Goal: Task Accomplishment & Management: Manage account settings

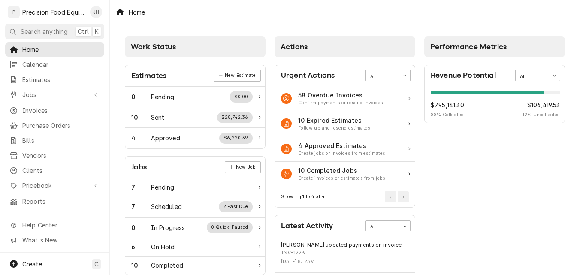
click at [39, 92] on span "Jobs" at bounding box center [54, 94] width 65 height 9
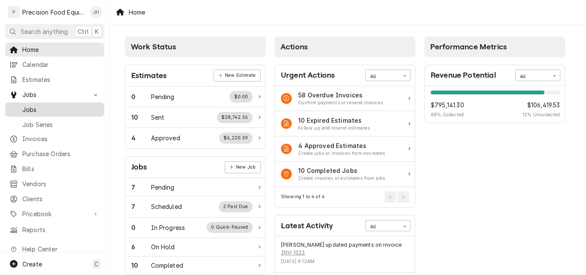
click at [39, 105] on span "Jobs" at bounding box center [61, 109] width 78 height 9
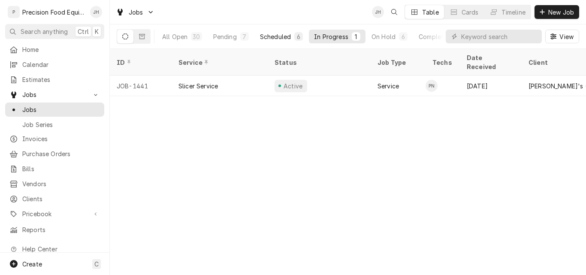
click at [274, 39] on div "Scheduled" at bounding box center [275, 36] width 31 height 9
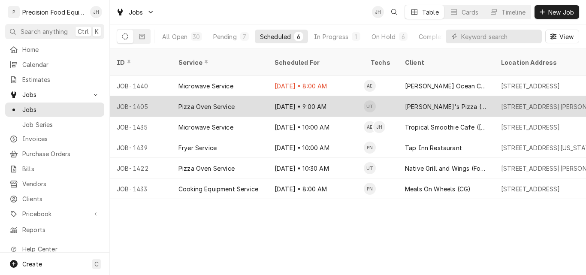
click at [249, 96] on div "Pizza Oven Service" at bounding box center [220, 106] width 96 height 21
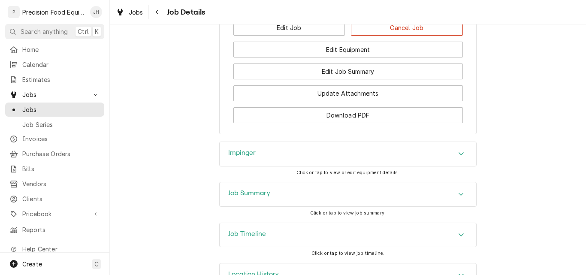
scroll to position [850, 0]
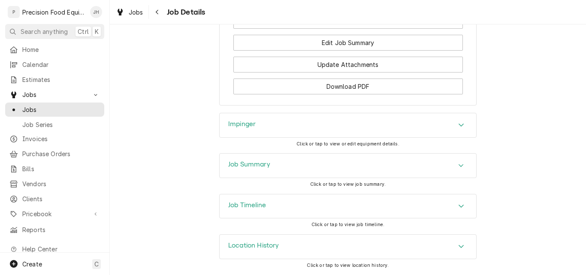
click at [304, 169] on div "Job Summary" at bounding box center [348, 166] width 257 height 24
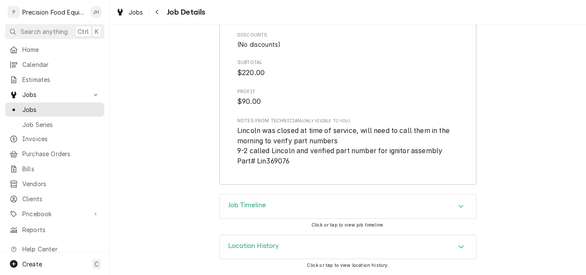
scroll to position [1500, 0]
drag, startPoint x: 265, startPoint y: 162, endPoint x: 288, endPoint y: 162, distance: 23.2
click at [288, 162] on span "Lincoln was closed at time of service, will need to call them in the morning to…" at bounding box center [347, 146] width 221 height 41
copy span "369076"
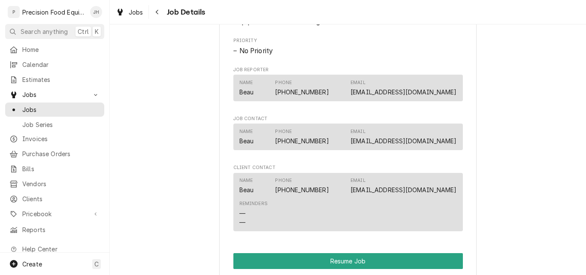
scroll to position [727, 0]
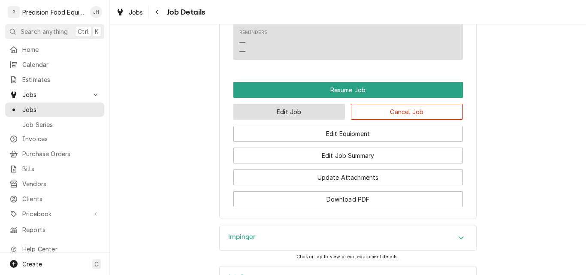
click at [323, 120] on button "Edit Job" at bounding box center [289, 112] width 112 height 16
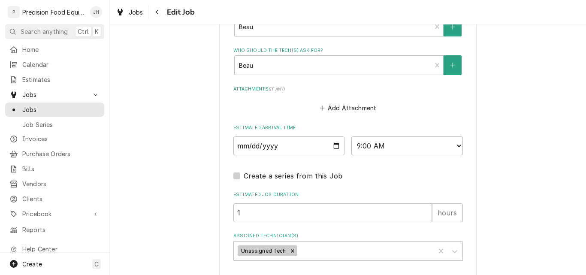
scroll to position [671, 0]
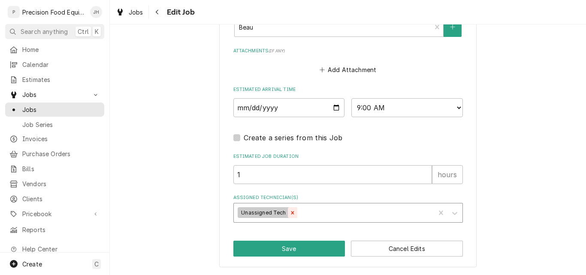
click at [290, 215] on icon "Remove Unassigned Tech" at bounding box center [293, 213] width 6 height 6
click at [281, 217] on div "Assigned Technician(s)" at bounding box center [340, 212] width 205 height 15
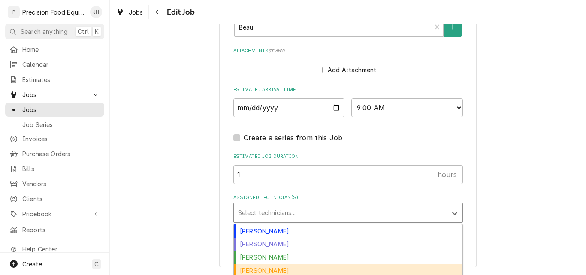
click at [272, 267] on div "Mike Caster" at bounding box center [348, 270] width 229 height 13
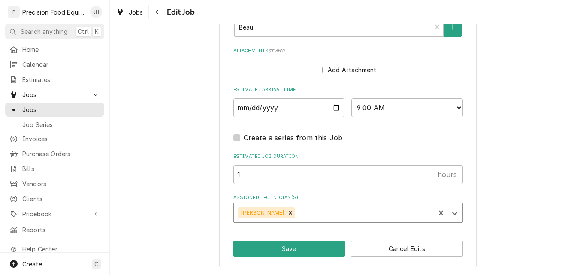
type textarea "x"
click at [390, 109] on select "AM / PM 6:00 AM 6:15 AM 6:30 AM 6:45 AM 7:00 AM 7:15 AM 7:30 AM 7:45 AM 8:00 AM…" at bounding box center [407, 107] width 112 height 19
select select "08:30:00"
click at [351, 98] on select "AM / PM 6:00 AM 6:15 AM 6:30 AM 6:45 AM 7:00 AM 7:15 AM 7:30 AM 7:45 AM 8:00 AM…" at bounding box center [407, 107] width 112 height 19
click at [294, 252] on button "Save" at bounding box center [289, 249] width 112 height 16
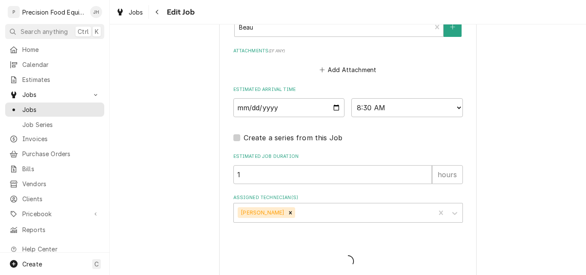
type textarea "x"
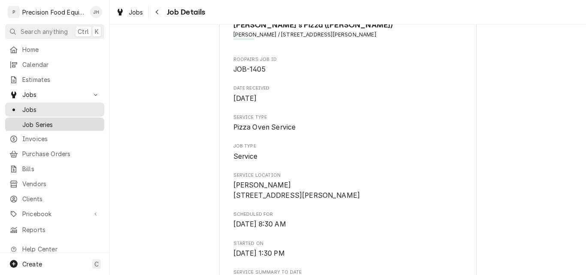
scroll to position [43, 0]
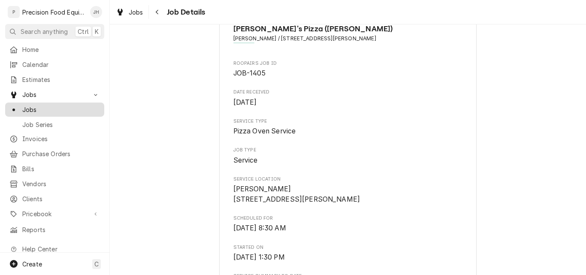
click at [41, 105] on span "Jobs" at bounding box center [61, 109] width 78 height 9
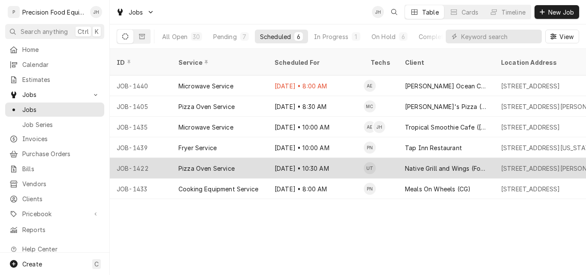
click at [407, 164] on div "Native Grill and Wings (Foothills)" at bounding box center [446, 168] width 82 height 9
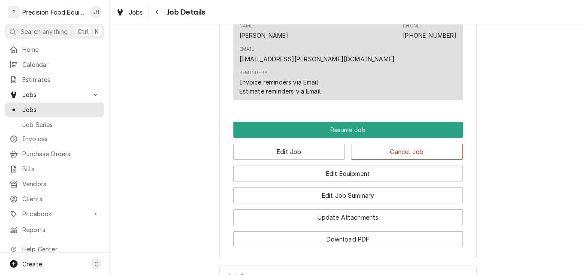
scroll to position [601, 0]
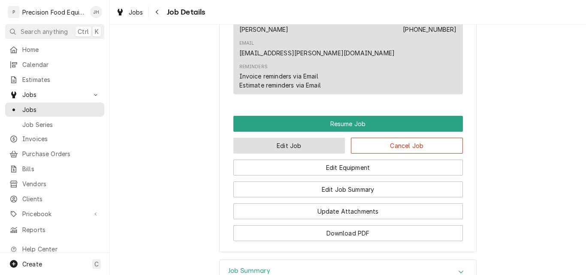
click at [305, 138] on button "Edit Job" at bounding box center [289, 146] width 112 height 16
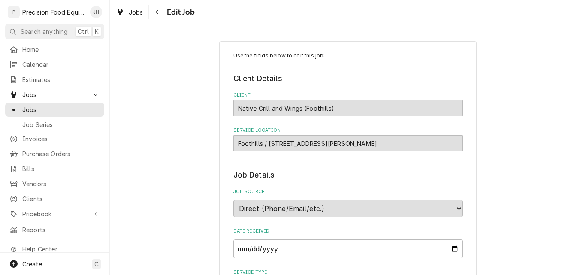
type textarea "x"
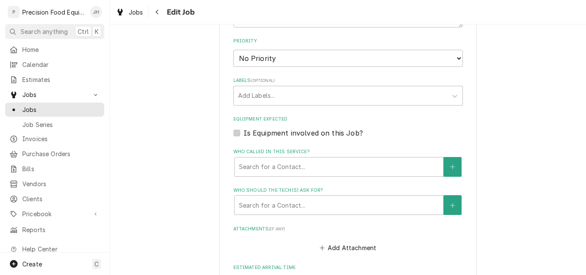
scroll to position [558, 0]
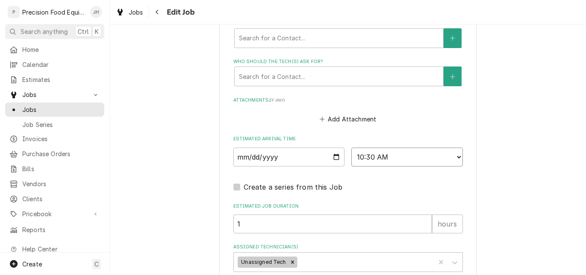
click at [408, 157] on select "AM / PM 6:00 AM 6:15 AM 6:30 AM 6:45 AM 7:00 AM 7:15 AM 7:30 AM 7:45 AM 8:00 AM…" at bounding box center [407, 157] width 112 height 19
select select "10:15:00"
click at [351, 148] on select "AM / PM 6:00 AM 6:15 AM 6:30 AM 6:45 AM 7:00 AM 7:15 AM 7:30 AM 7:45 AM 8:00 AM…" at bounding box center [407, 157] width 112 height 19
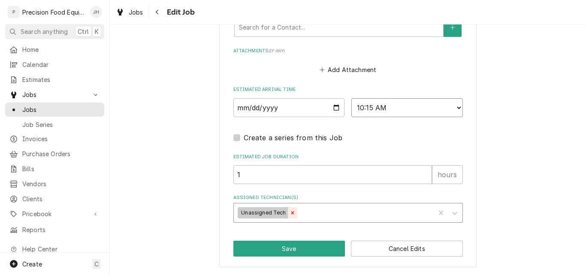
click at [291, 212] on icon "Remove Unassigned Tech" at bounding box center [292, 212] width 3 height 3
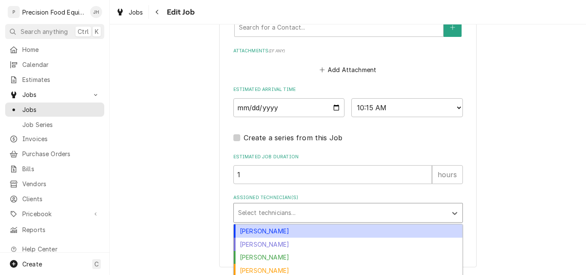
click at [271, 216] on div "Assigned Technician(s)" at bounding box center [340, 212] width 205 height 15
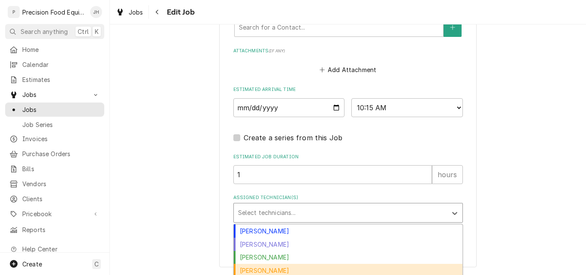
click at [260, 271] on div "Mike Caster" at bounding box center [348, 270] width 229 height 13
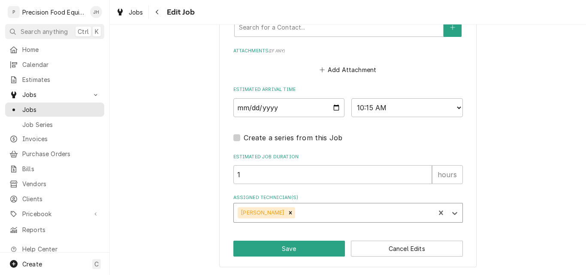
click at [306, 211] on div "Assigned Technician(s)" at bounding box center [364, 212] width 134 height 15
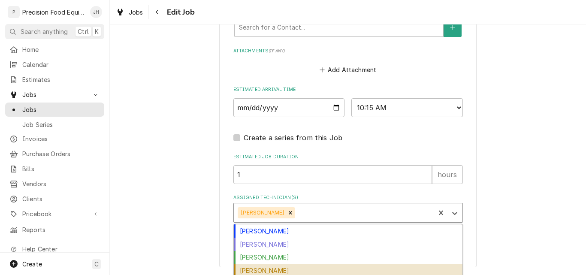
click at [264, 272] on div "Pete Nielson" at bounding box center [348, 270] width 229 height 13
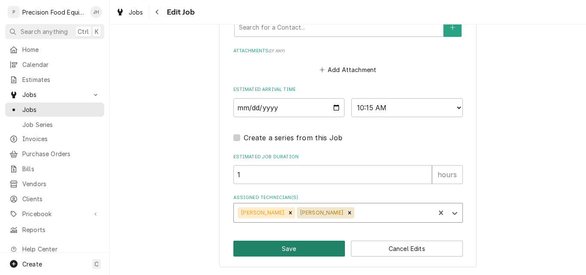
click at [281, 248] on button "Save" at bounding box center [289, 249] width 112 height 16
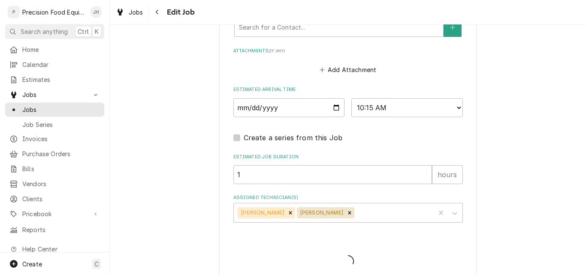
type textarea "x"
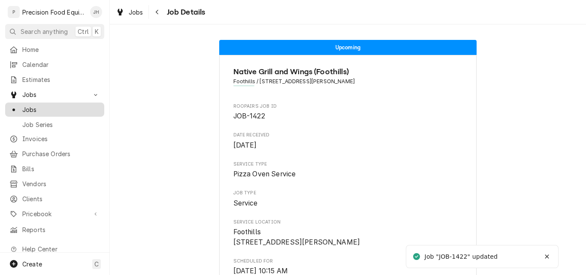
click at [36, 106] on span "Jobs" at bounding box center [61, 109] width 78 height 9
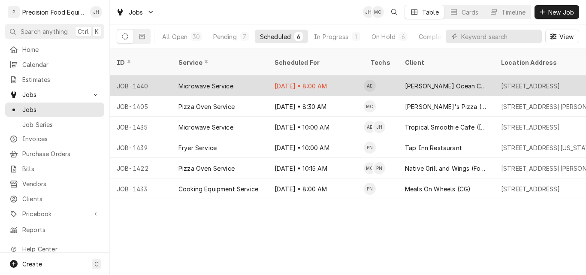
click at [257, 76] on div "Microwave Service" at bounding box center [220, 86] width 96 height 21
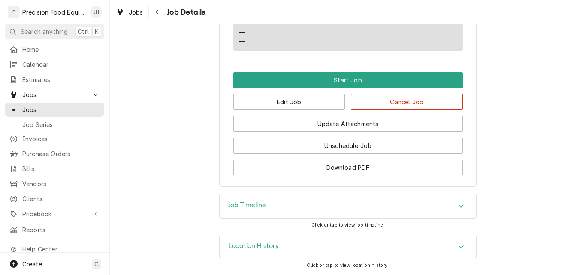
scroll to position [575, 0]
click at [299, 105] on button "Edit Job" at bounding box center [289, 102] width 112 height 16
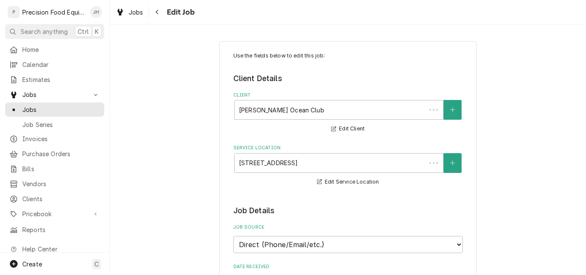
type textarea "x"
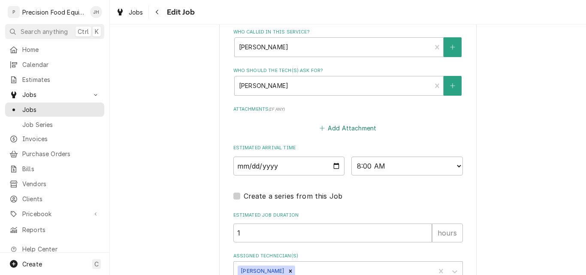
scroll to position [661, 0]
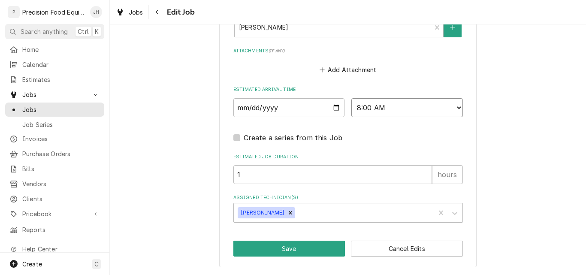
click at [407, 102] on select "AM / PM 6:00 AM 6:15 AM 6:30 AM 6:45 AM 7:00 AM 7:15 AM 7:30 AM 7:45 AM 8:00 AM…" at bounding box center [407, 107] width 112 height 19
select select "12:00:00"
click at [351, 98] on select "AM / PM 6:00 AM 6:15 AM 6:30 AM 6:45 AM 7:00 AM 7:15 AM 7:30 AM 7:45 AM 8:00 AM…" at bounding box center [407, 107] width 112 height 19
click at [313, 247] on button "Save" at bounding box center [289, 249] width 112 height 16
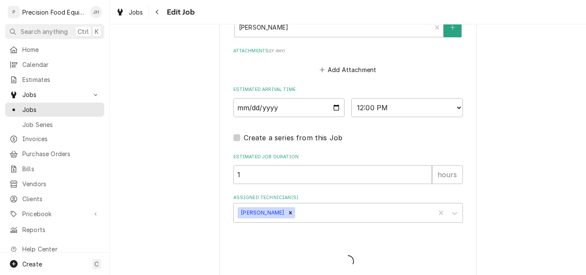
type textarea "x"
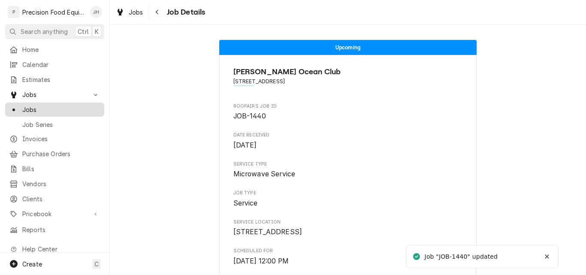
click at [39, 106] on span "Jobs" at bounding box center [61, 109] width 78 height 9
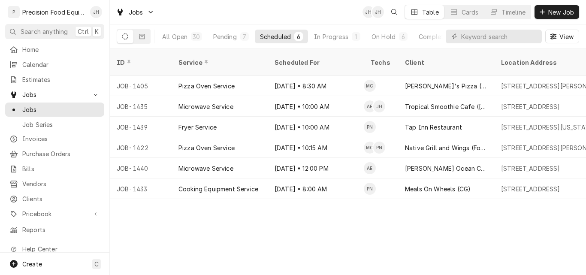
drag, startPoint x: 334, startPoint y: 79, endPoint x: 282, endPoint y: 219, distance: 149.1
click at [282, 221] on div "ID Service Scheduled For Techs Client Location Address Status Date Received Job…" at bounding box center [348, 162] width 476 height 226
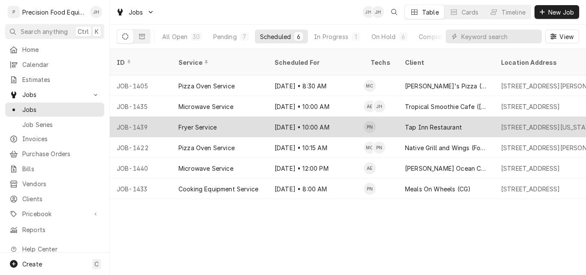
click at [253, 117] on div "Fryer Service" at bounding box center [220, 127] width 96 height 21
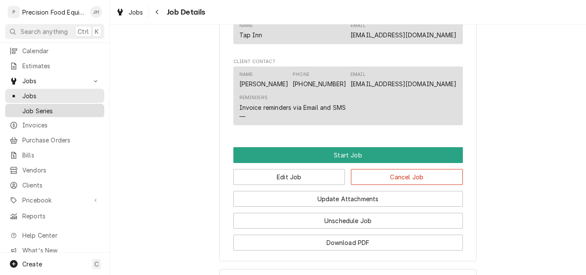
scroll to position [499, 0]
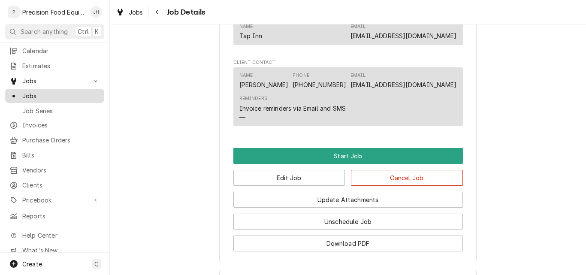
click at [40, 94] on span "Jobs" at bounding box center [61, 95] width 78 height 9
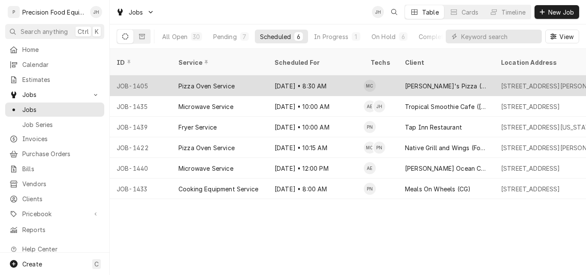
click at [163, 76] on div "JOB-1405" at bounding box center [141, 86] width 62 height 21
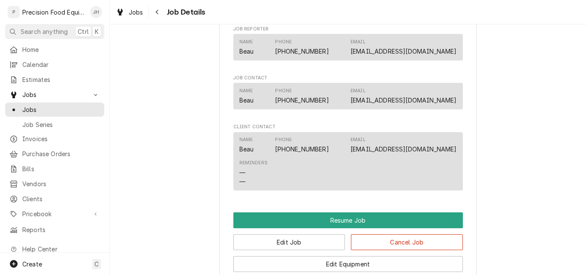
scroll to position [772, 0]
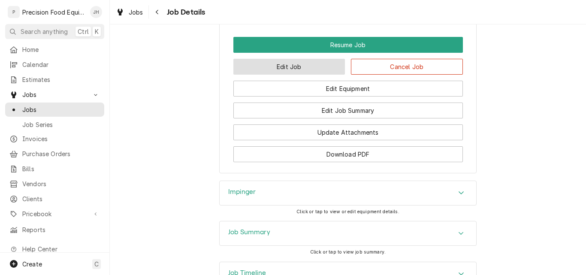
click at [294, 75] on button "Edit Job" at bounding box center [289, 67] width 112 height 16
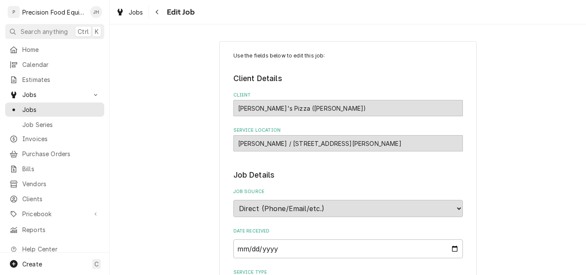
type textarea "x"
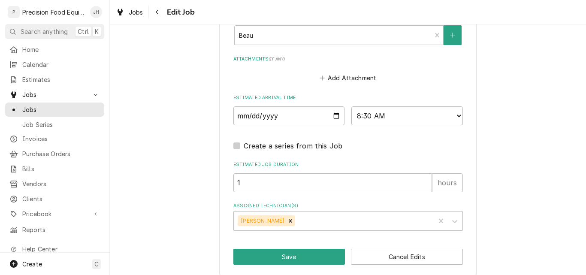
scroll to position [671, 0]
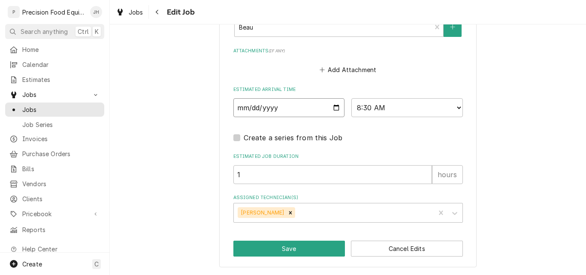
click at [333, 109] on input "[DATE]" at bounding box center [289, 107] width 112 height 19
type input "[DATE]"
click at [447, 107] on select "AM / PM 6:00 AM 6:15 AM 6:30 AM 6:45 AM 7:00 AM 7:15 AM 7:30 AM 7:45 AM 8:00 AM…" at bounding box center [407, 107] width 112 height 19
click at [290, 242] on button "Save" at bounding box center [289, 249] width 112 height 16
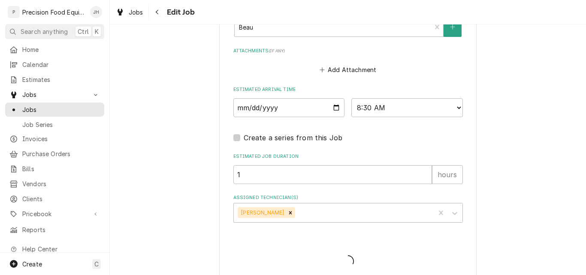
type textarea "x"
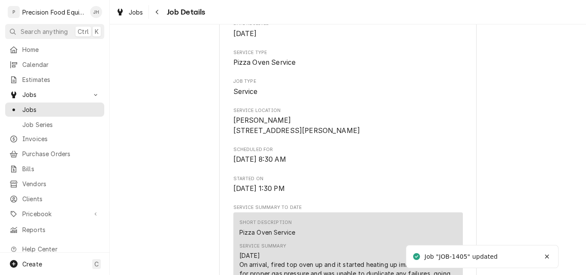
scroll to position [300, 0]
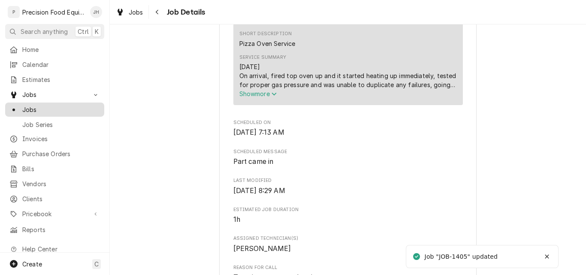
click at [33, 105] on span "Jobs" at bounding box center [61, 109] width 78 height 9
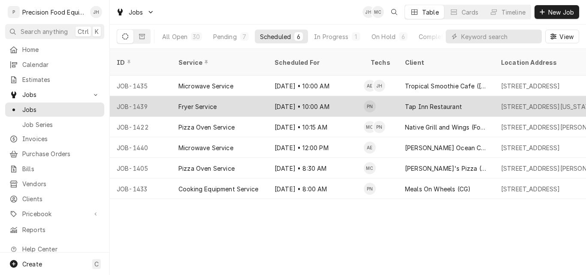
drag, startPoint x: 506, startPoint y: 99, endPoint x: 529, endPoint y: 97, distance: 22.8
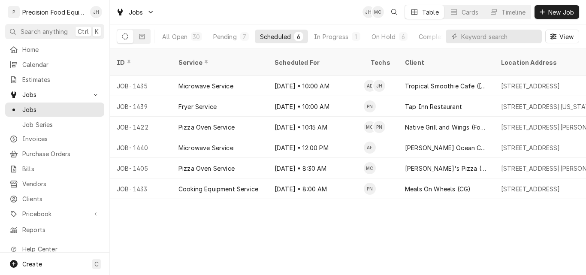
drag, startPoint x: 529, startPoint y: 97, endPoint x: 282, endPoint y: 238, distance: 284.5
click at [282, 238] on div "ID Service Scheduled For Techs Client Location Address Status Date Received Job…" at bounding box center [348, 162] width 476 height 226
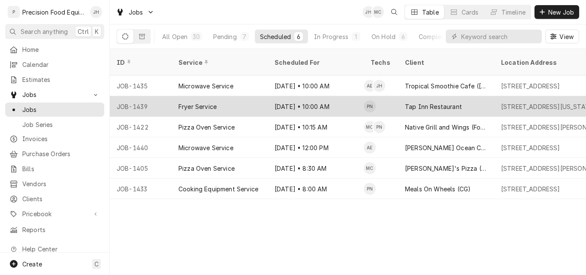
click at [232, 96] on div "Fryer Service" at bounding box center [220, 106] width 96 height 21
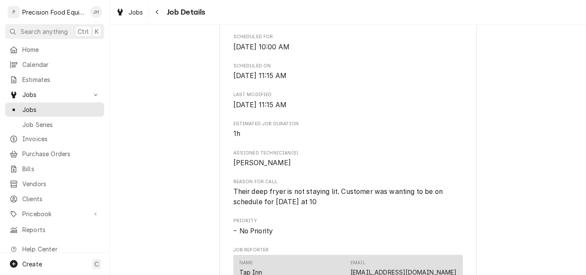
scroll to position [215, 0]
click at [42, 105] on span "Jobs" at bounding box center [61, 109] width 78 height 9
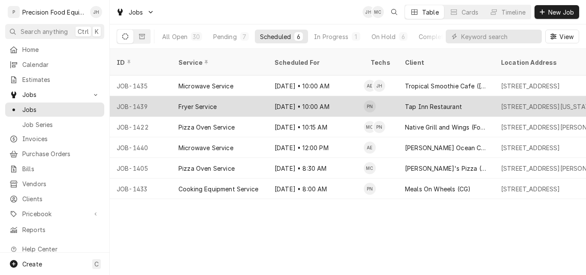
click at [236, 96] on div "Fryer Service" at bounding box center [220, 106] width 96 height 21
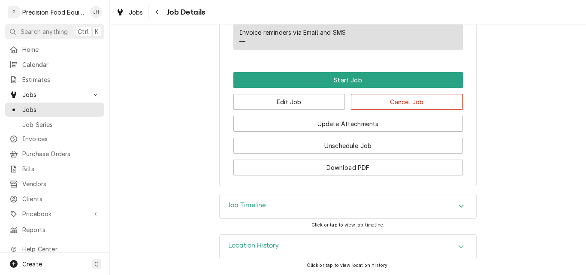
scroll to position [585, 0]
click at [289, 101] on button "Edit Job" at bounding box center [289, 102] width 112 height 16
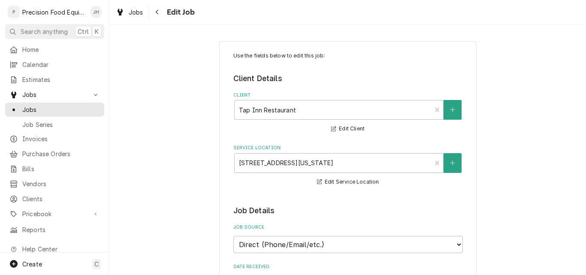
type textarea "x"
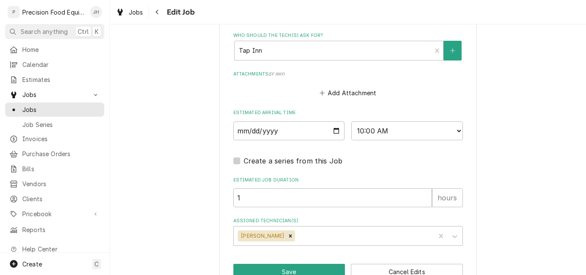
scroll to position [644, 0]
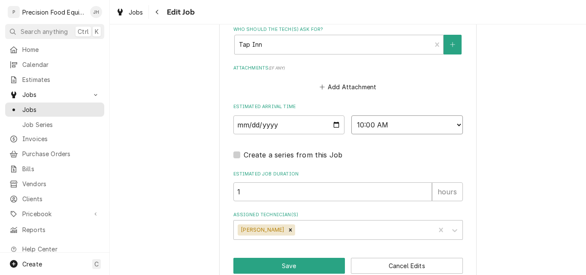
click at [368, 126] on select "AM / PM 6:00 AM 6:15 AM 6:30 AM 6:45 AM 7:00 AM 7:15 AM 7:30 AM 7:45 AM 8:00 AM…" at bounding box center [407, 124] width 112 height 19
select select "09:45:00"
click at [351, 115] on select "AM / PM 6:00 AM 6:15 AM 6:30 AM 6:45 AM 7:00 AM 7:15 AM 7:30 AM 7:45 AM 8:00 AM…" at bounding box center [407, 124] width 112 height 19
click at [289, 229] on icon "Remove Pete Nielson" at bounding box center [290, 229] width 3 height 3
click at [276, 229] on div "Assigned Technician(s)" at bounding box center [340, 229] width 205 height 15
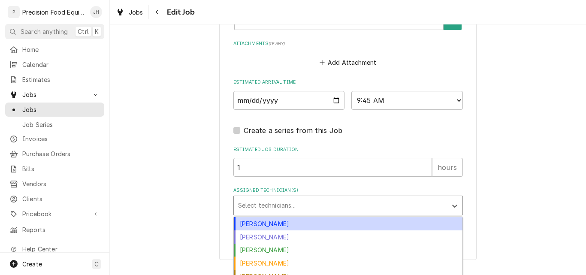
scroll to position [690, 0]
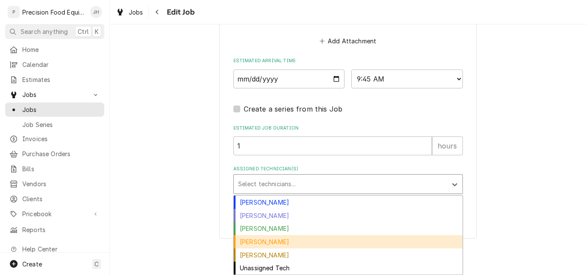
click at [321, 243] on div "[PERSON_NAME]" at bounding box center [348, 241] width 229 height 13
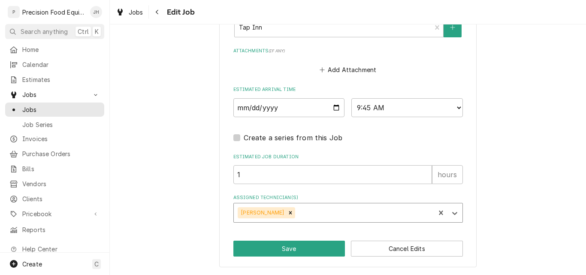
scroll to position [661, 0]
click at [290, 248] on button "Save" at bounding box center [289, 249] width 112 height 16
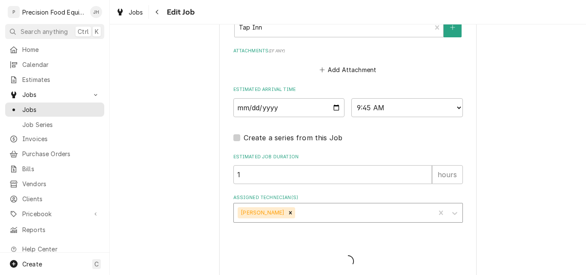
type textarea "x"
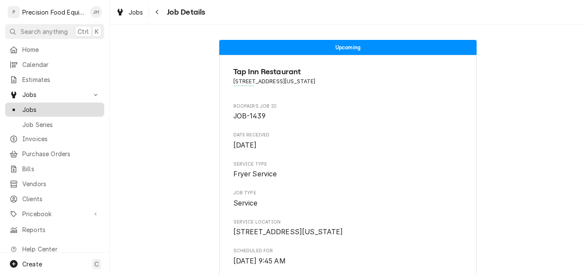
click at [36, 106] on span "Jobs" at bounding box center [61, 109] width 78 height 9
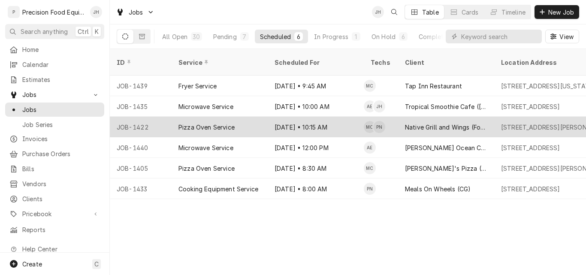
click at [256, 117] on div "Pizza Oven Service" at bounding box center [220, 127] width 96 height 21
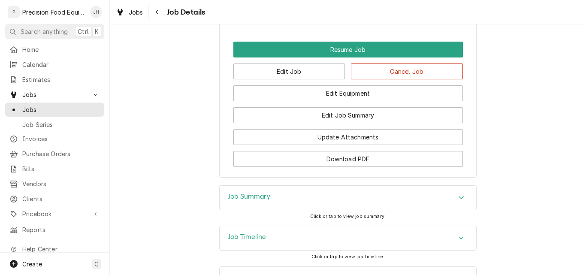
scroll to position [687, 0]
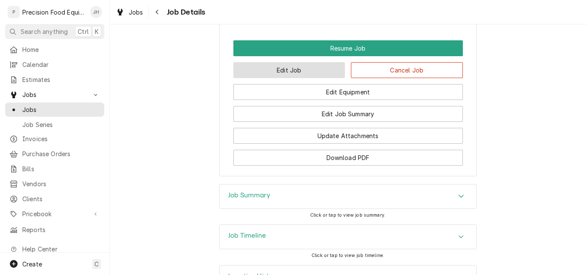
click at [300, 62] on button "Edit Job" at bounding box center [289, 70] width 112 height 16
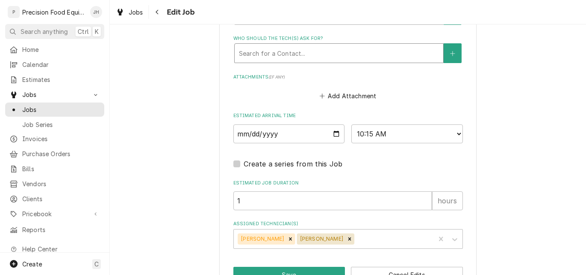
scroll to position [601, 0]
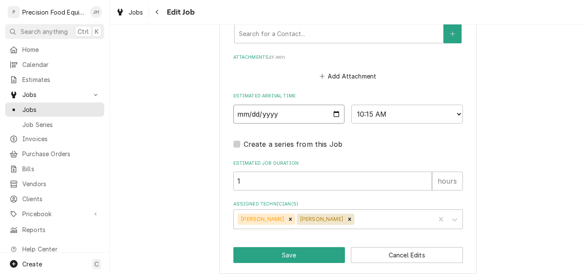
click at [335, 114] on input "[DATE]" at bounding box center [289, 114] width 112 height 19
type textarea "x"
type input "2025-09-09"
type textarea "x"
click at [397, 117] on select "AM / PM 6:00 AM 6:15 AM 6:30 AM 6:45 AM 7:00 AM 7:15 AM 7:30 AM 7:45 AM 8:00 AM…" at bounding box center [407, 114] width 112 height 19
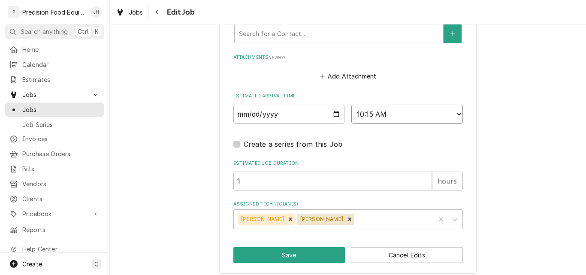
select select "10:00:00"
click at [351, 105] on select "AM / PM 6:00 AM 6:15 AM 6:30 AM 6:45 AM 7:00 AM 7:15 AM 7:30 AM 7:45 AM 8:00 AM…" at bounding box center [407, 114] width 112 height 19
click at [281, 256] on button "Save" at bounding box center [289, 255] width 112 height 16
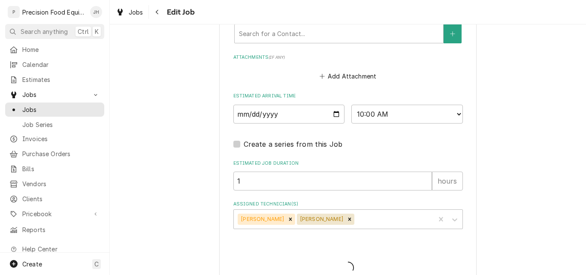
type textarea "x"
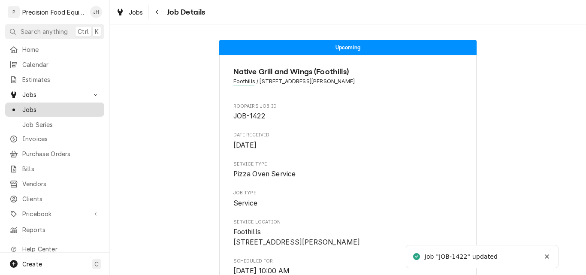
click at [30, 108] on span "Jobs" at bounding box center [61, 109] width 78 height 9
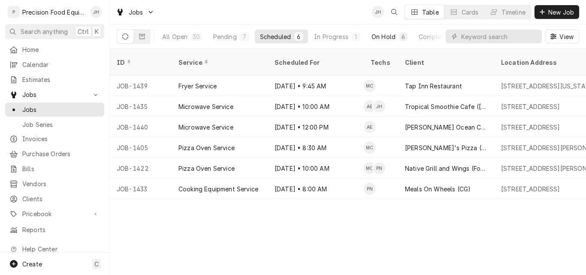
click at [382, 38] on div "On Hold" at bounding box center [384, 36] width 24 height 9
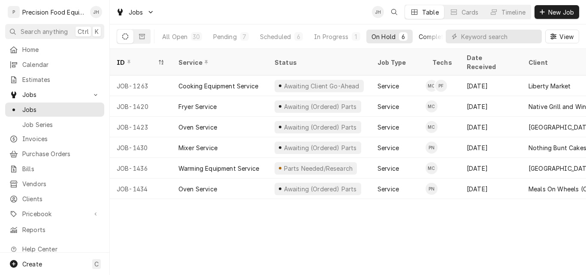
click at [430, 38] on div "Completed" at bounding box center [435, 36] width 32 height 9
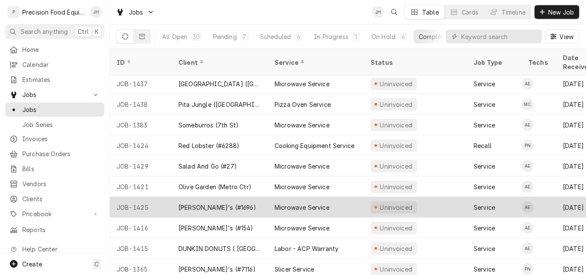
scroll to position [3, 0]
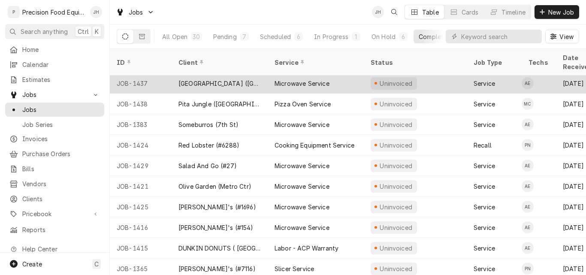
click at [160, 73] on div "JOB-1437" at bounding box center [141, 83] width 62 height 21
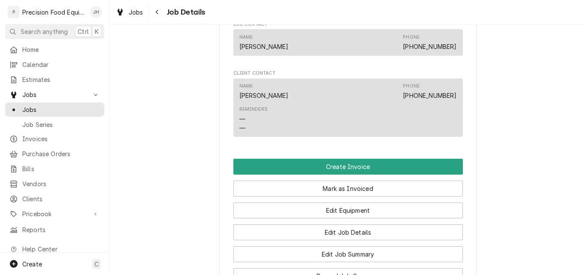
scroll to position [644, 0]
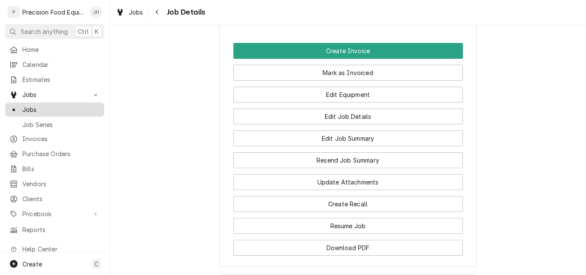
click at [36, 108] on span "Jobs" at bounding box center [61, 109] width 78 height 9
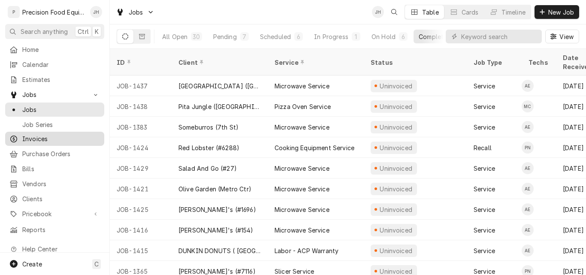
click at [51, 134] on span "Invoices" at bounding box center [61, 138] width 78 height 9
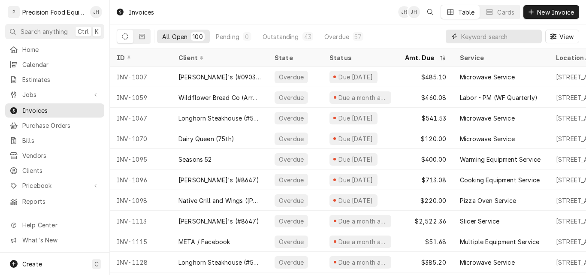
click at [482, 40] on input "Dynamic Content Wrapper" at bounding box center [499, 37] width 76 height 14
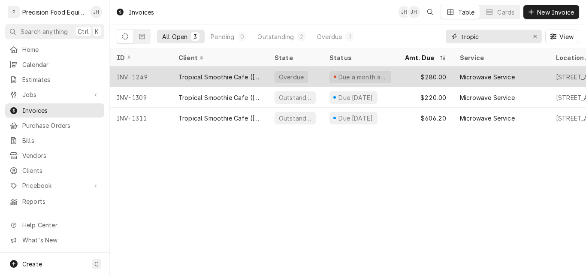
type input "tropic"
click at [192, 73] on div "Tropical Smoothie Cafe ([PERSON_NAME]) New" at bounding box center [219, 77] width 82 height 9
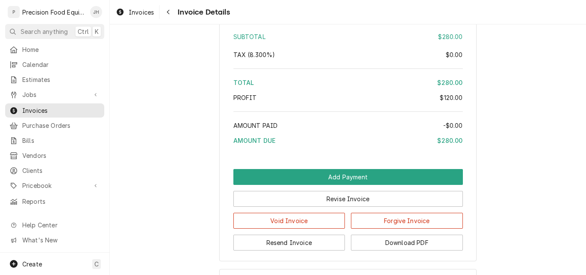
scroll to position [995, 0]
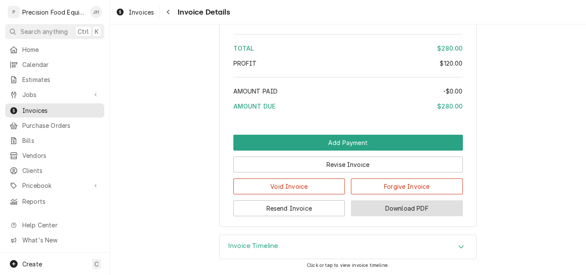
click at [398, 207] on button "Download PDF" at bounding box center [407, 208] width 112 height 16
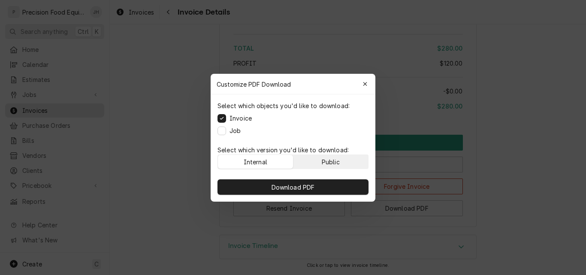
click at [326, 163] on div "Public" at bounding box center [331, 161] width 18 height 9
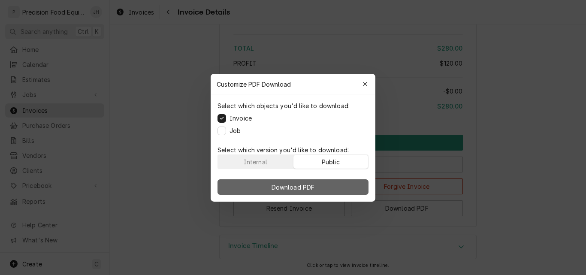
click at [278, 184] on span "Download PDF" at bounding box center [293, 186] width 47 height 9
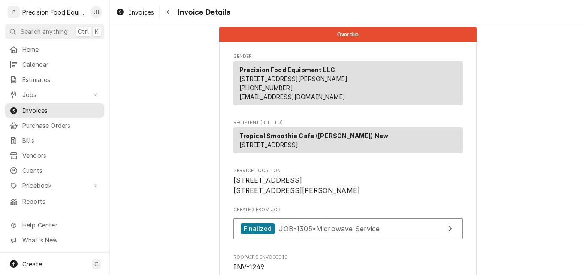
scroll to position [0, 0]
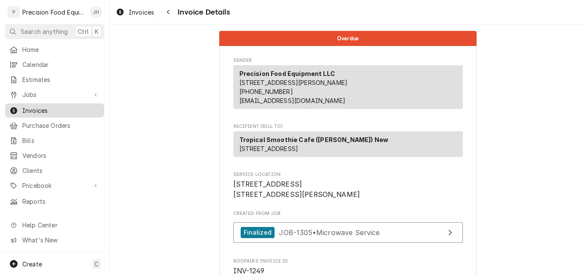
click at [54, 107] on span "Invoices" at bounding box center [61, 110] width 78 height 9
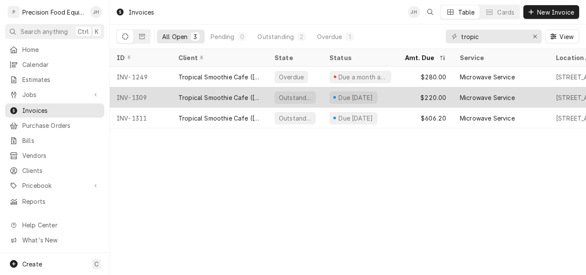
click at [224, 97] on div "Tropical Smoothie Cafe (Gilbert) New" at bounding box center [219, 97] width 82 height 9
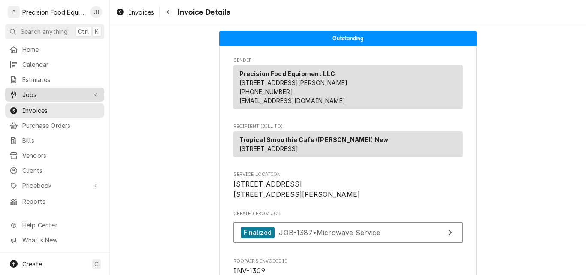
click at [29, 91] on span "Jobs" at bounding box center [54, 94] width 65 height 9
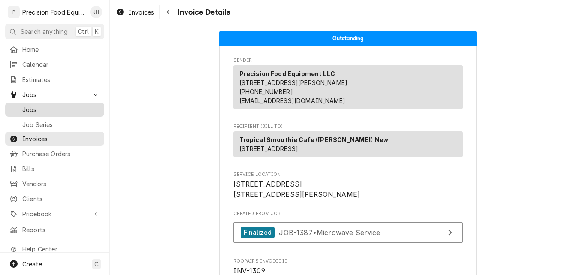
click at [38, 105] on span "Jobs" at bounding box center [61, 109] width 78 height 9
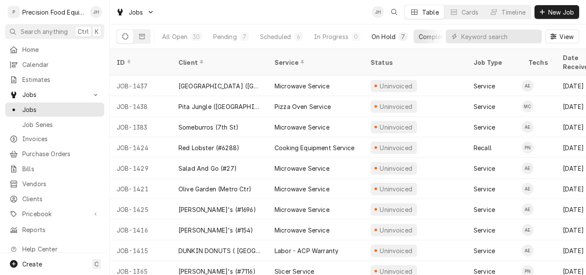
click at [385, 34] on div "On Hold" at bounding box center [384, 36] width 24 height 9
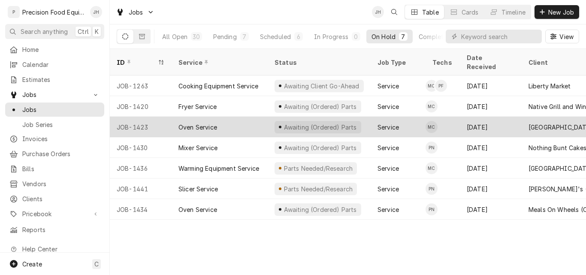
click at [246, 118] on div "Oven Service" at bounding box center [220, 127] width 96 height 21
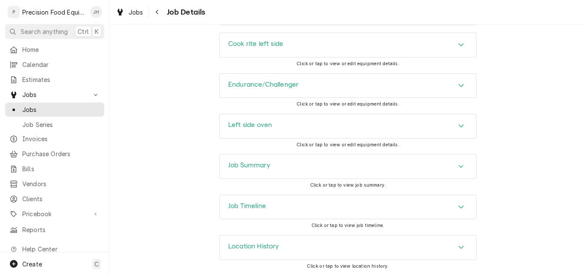
scroll to position [1032, 0]
click at [341, 167] on div "Job Summary" at bounding box center [348, 166] width 257 height 24
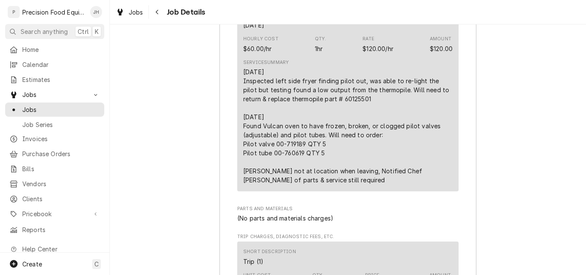
scroll to position [1346, 0]
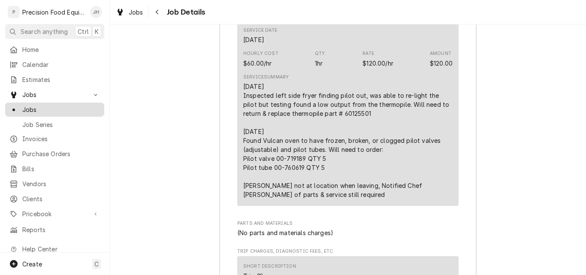
click at [40, 105] on span "Jobs" at bounding box center [61, 109] width 78 height 9
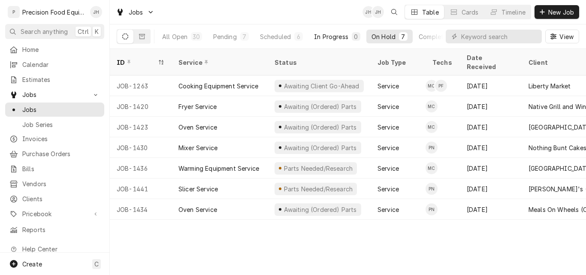
click at [337, 36] on div "In Progress" at bounding box center [331, 36] width 34 height 9
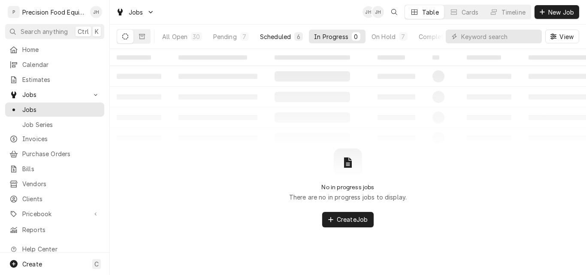
click at [275, 36] on div "Scheduled" at bounding box center [275, 36] width 31 height 9
